Goal: Complete application form

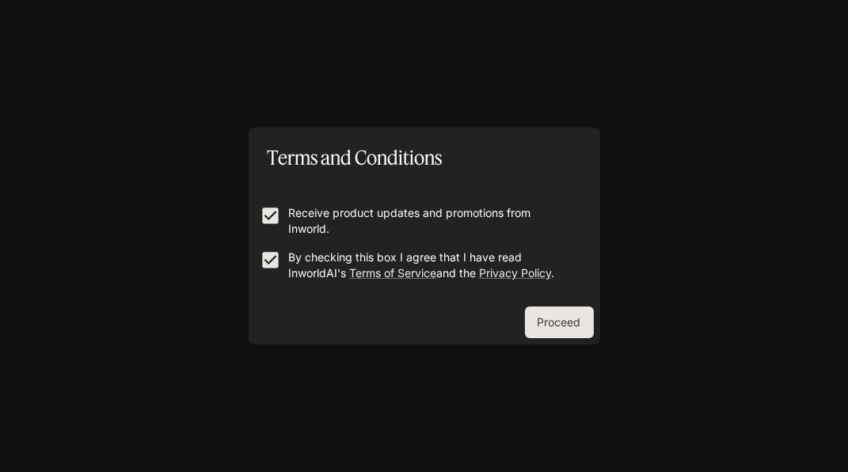
click at [564, 328] on button "Proceed" at bounding box center [559, 322] width 69 height 32
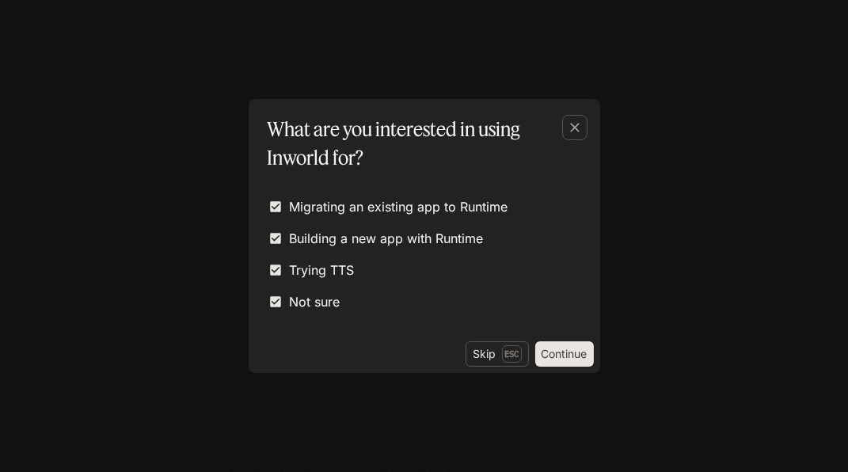
click at [565, 357] on button "Continue" at bounding box center [564, 353] width 59 height 25
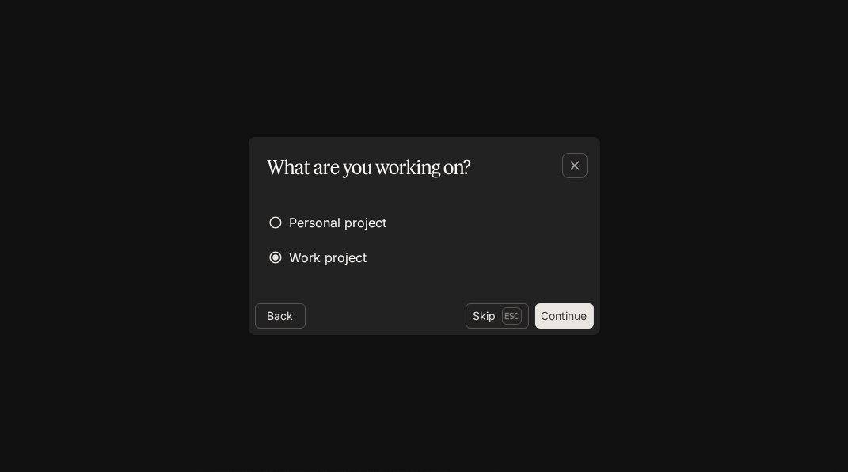
click at [494, 223] on label "Personal project" at bounding box center [424, 222] width 326 height 28
click at [579, 319] on button "Submit" at bounding box center [568, 315] width 51 height 25
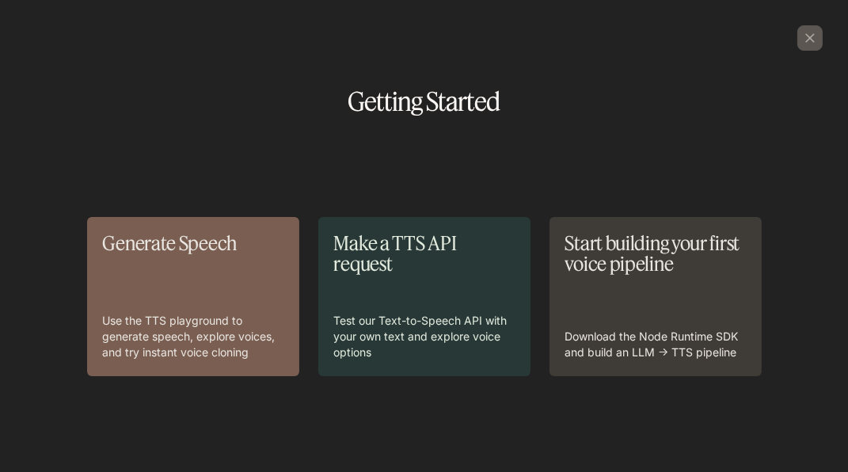
click at [802, 19] on button "button" at bounding box center [810, 38] width 38 height 38
